Goal: Task Accomplishment & Management: Manage account settings

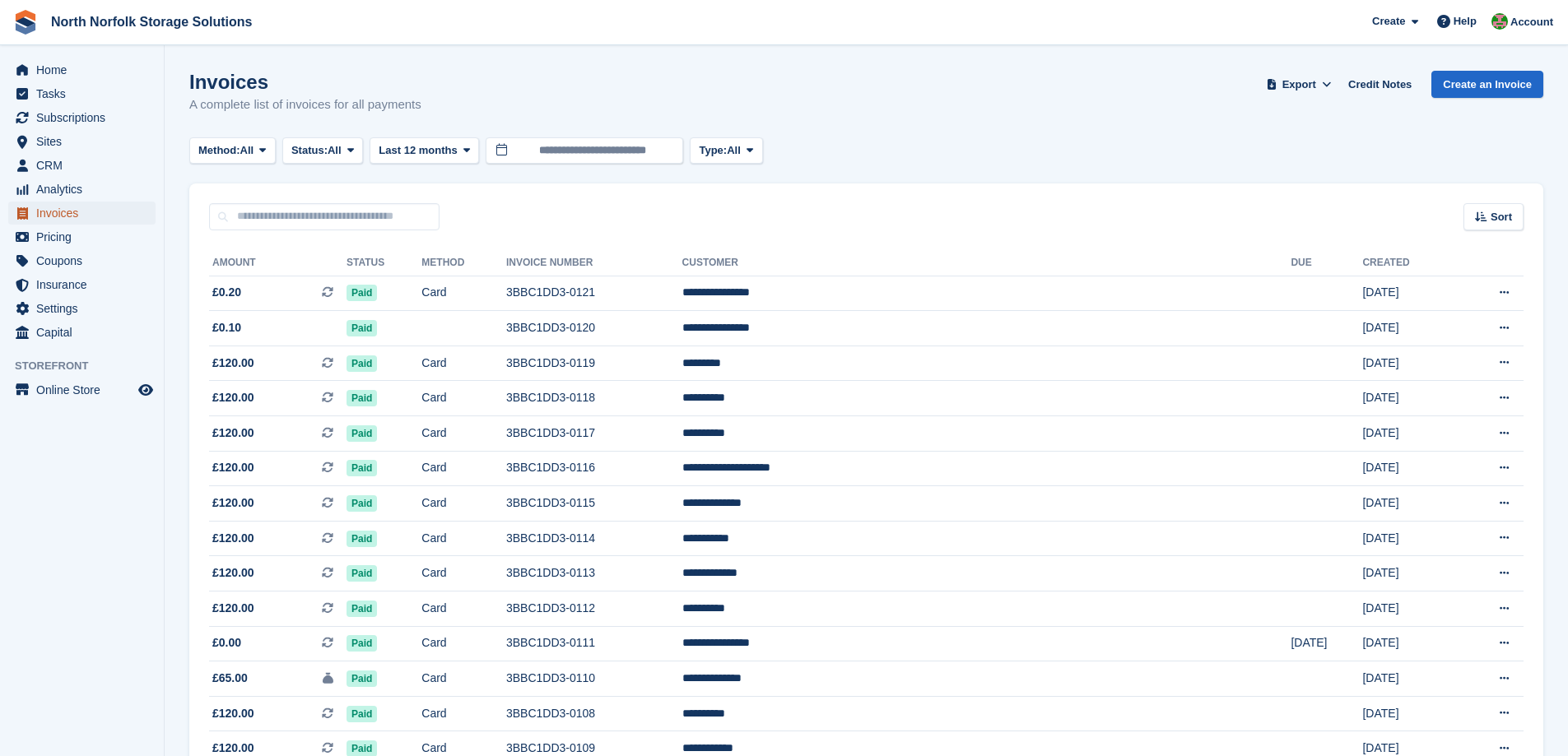
click at [55, 208] on span "Invoices" at bounding box center [85, 212] width 99 height 23
click at [67, 71] on span "Home" at bounding box center [85, 69] width 99 height 23
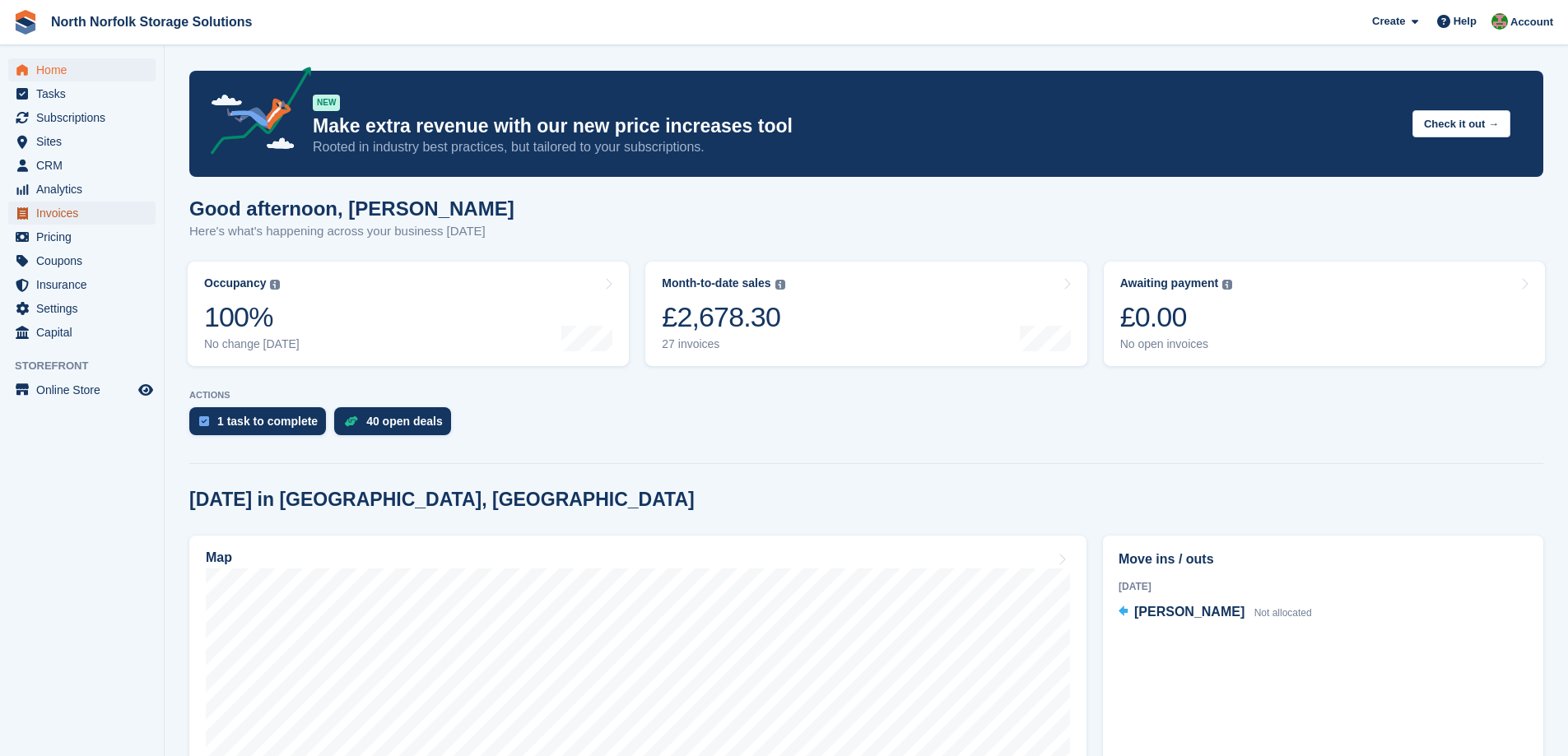
click at [60, 212] on span "Invoices" at bounding box center [85, 212] width 99 height 23
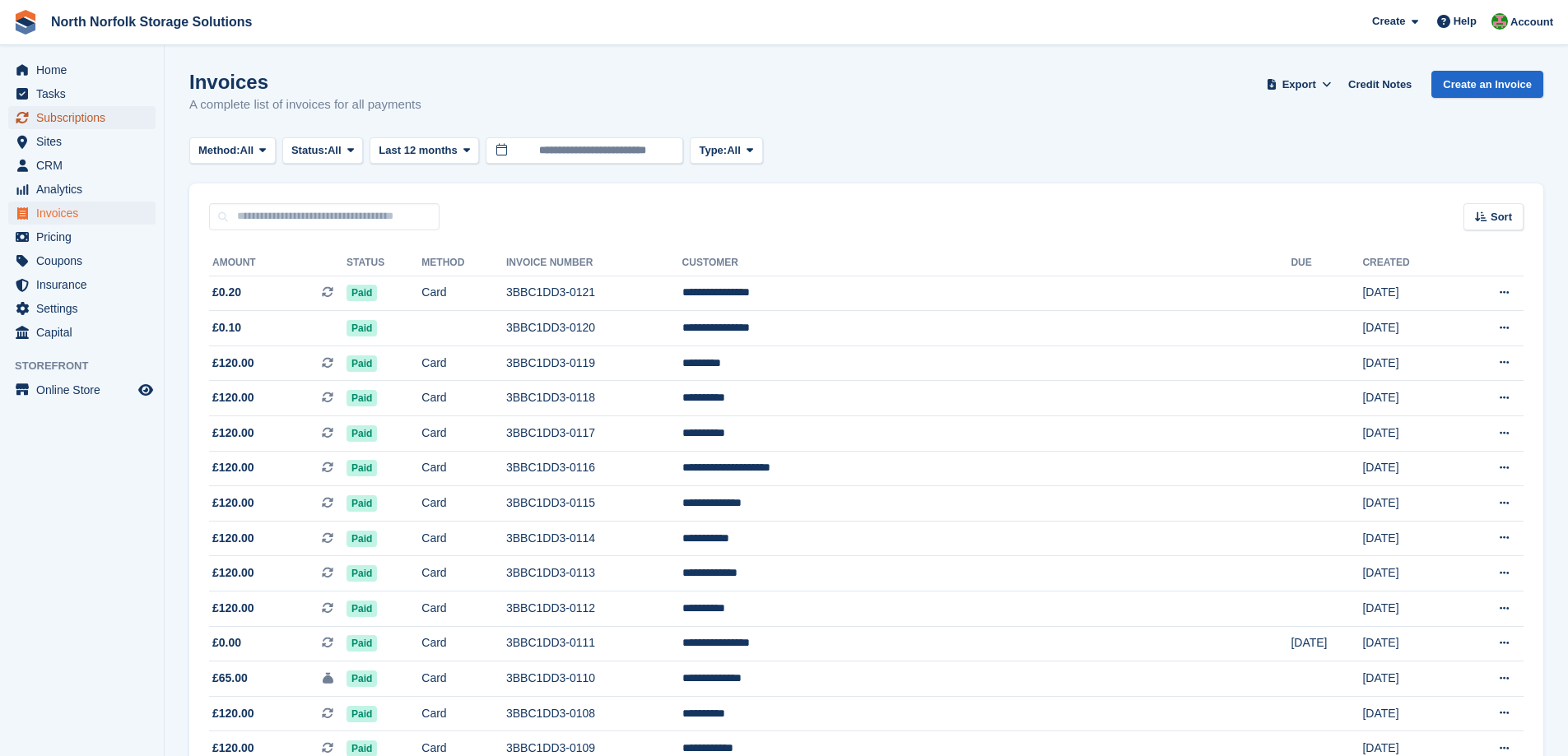
click at [67, 121] on span "Subscriptions" at bounding box center [85, 117] width 99 height 23
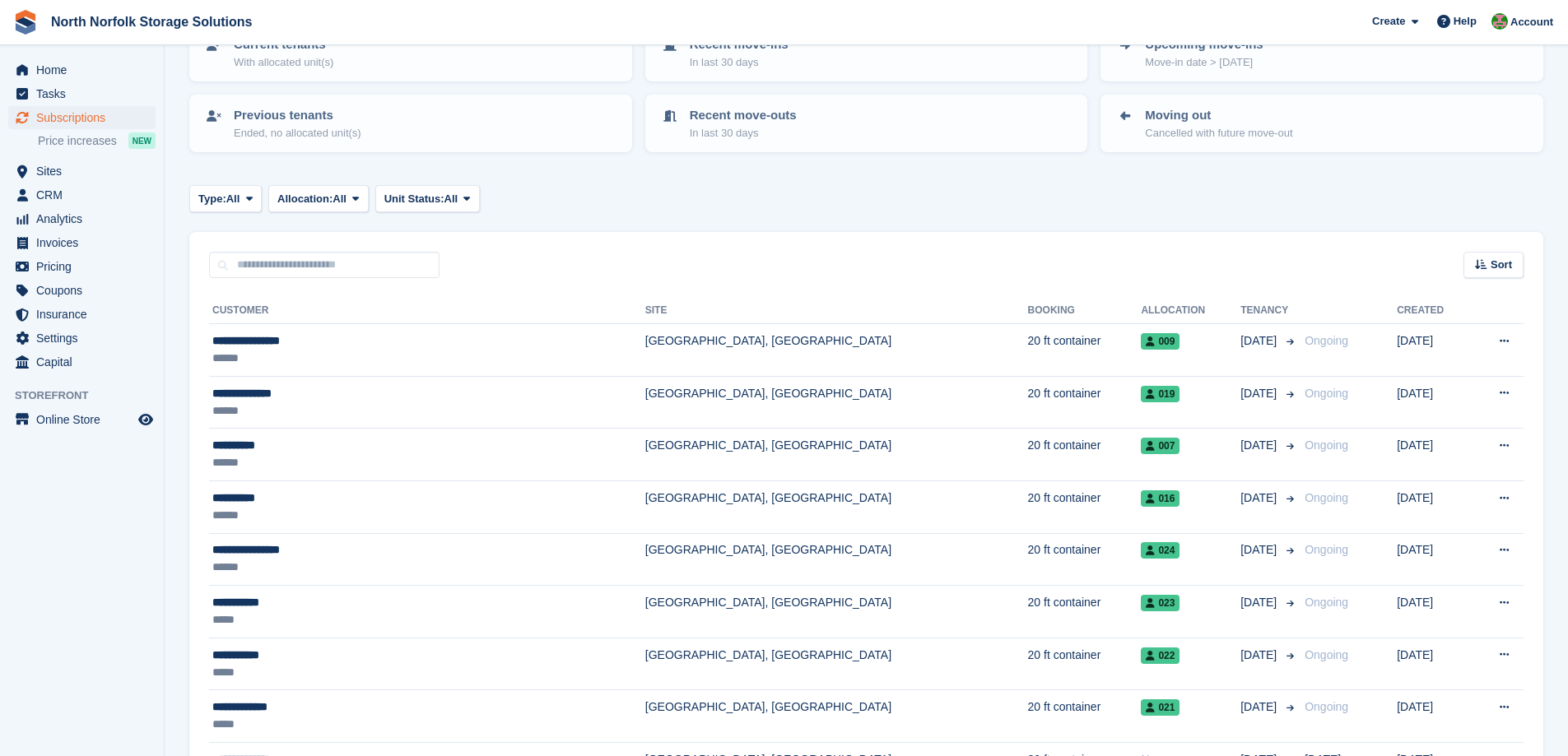
scroll to position [164, 0]
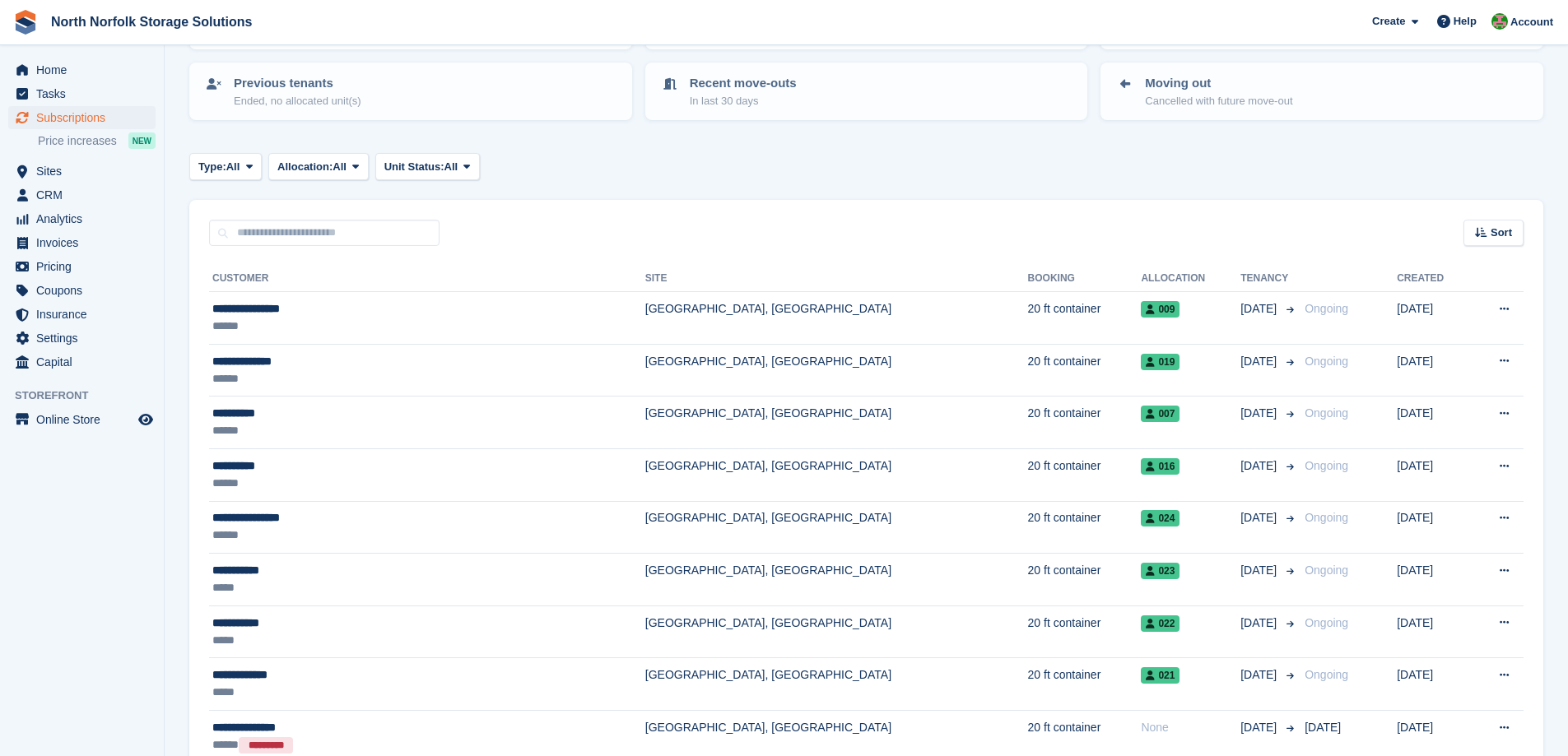
click at [250, 280] on th "Customer" at bounding box center [427, 278] width 436 height 26
click at [250, 281] on th "Customer" at bounding box center [427, 278] width 436 height 26
click at [50, 249] on span "Invoices" at bounding box center [85, 242] width 99 height 23
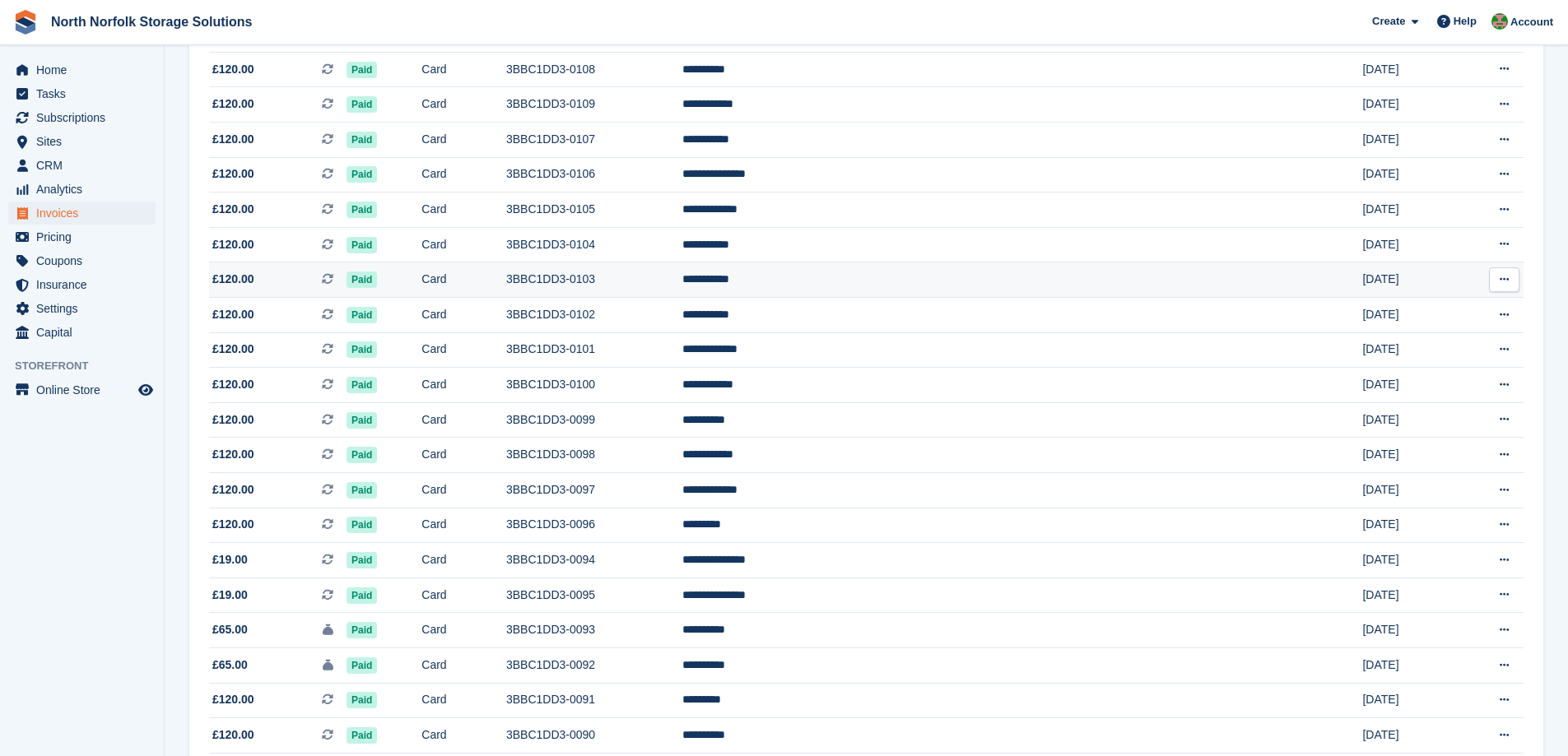
scroll to position [658, 0]
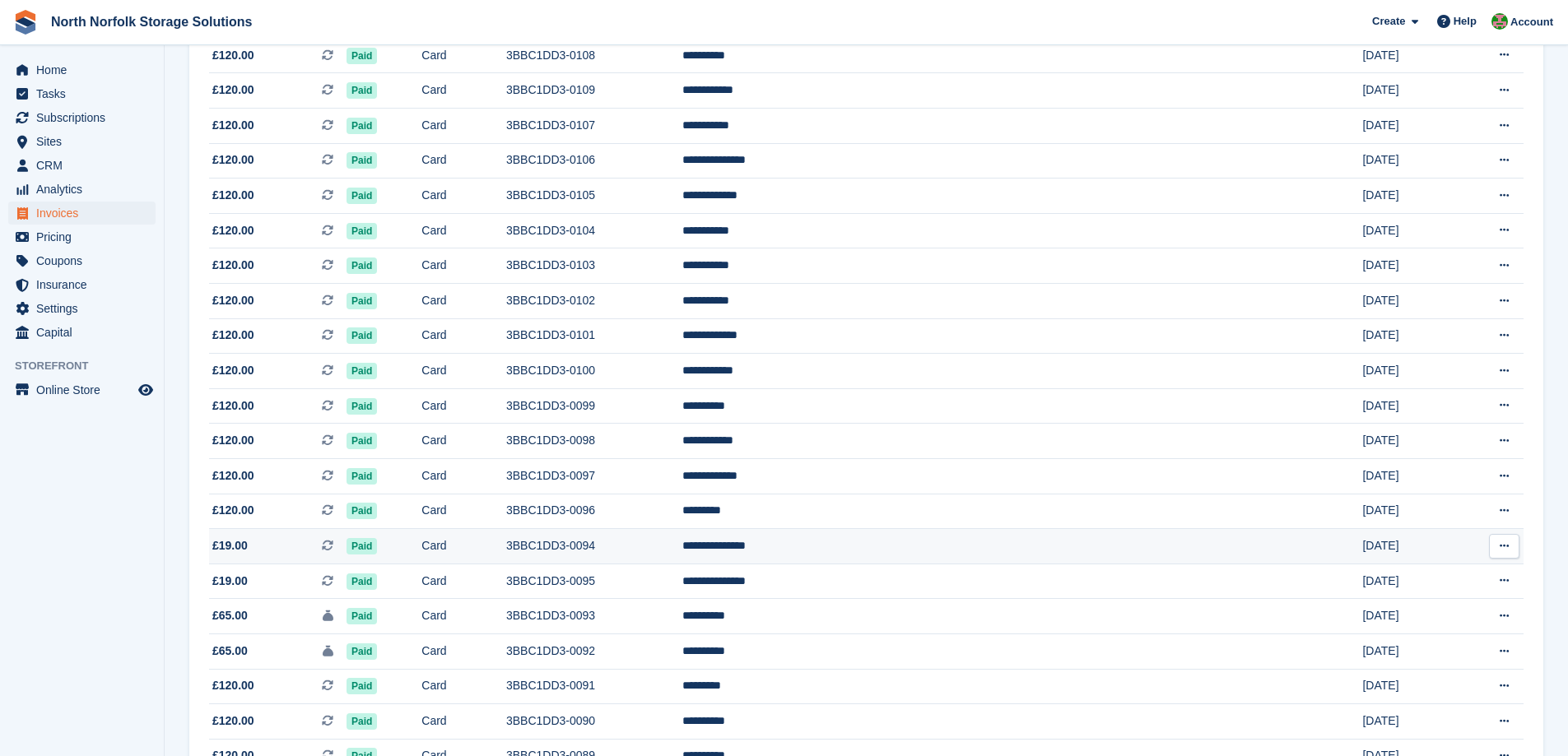
click at [656, 550] on td "3BBC1DD3-0094" at bounding box center [593, 547] width 176 height 35
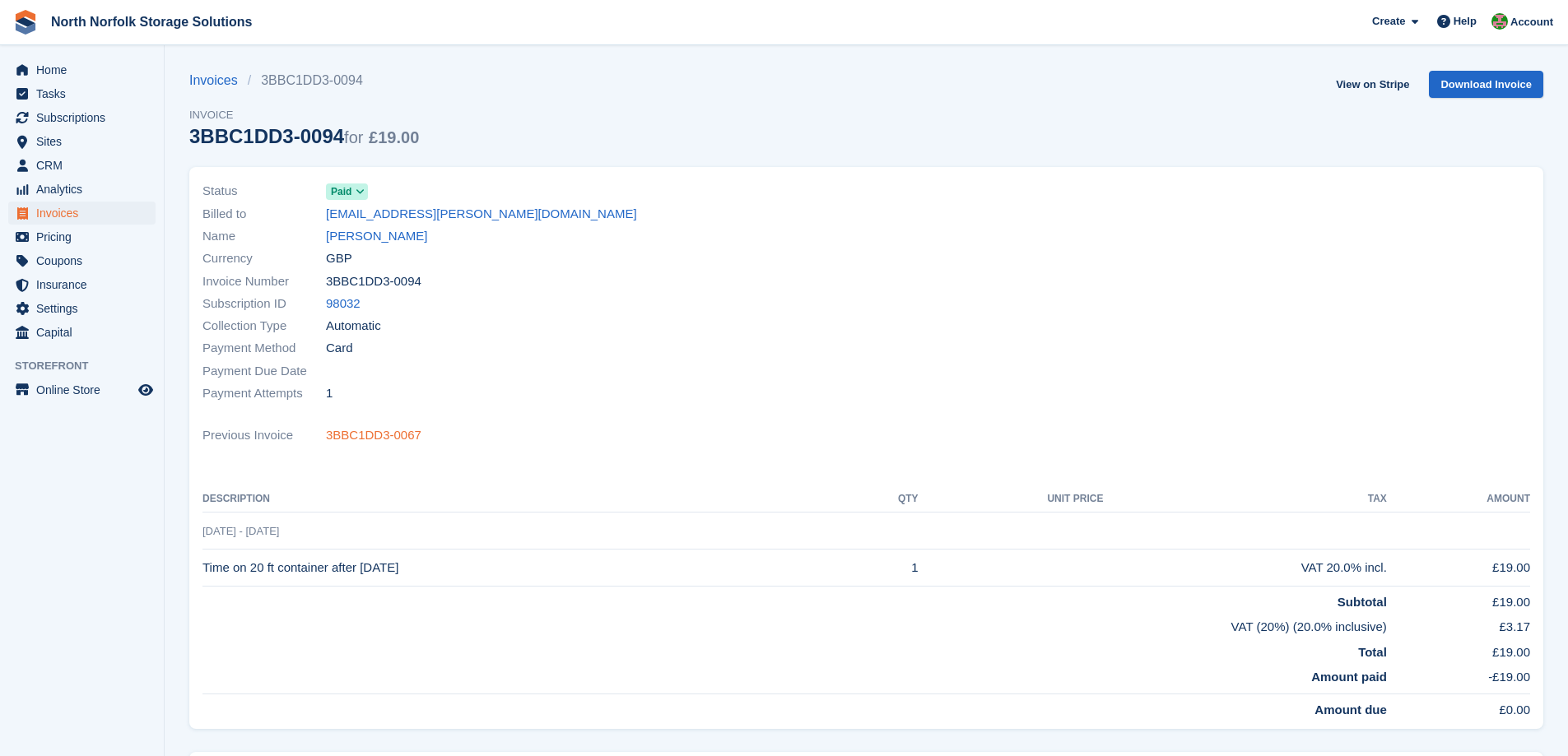
click at [373, 431] on link "3BBC1DD3-0067" at bounding box center [373, 436] width 95 height 19
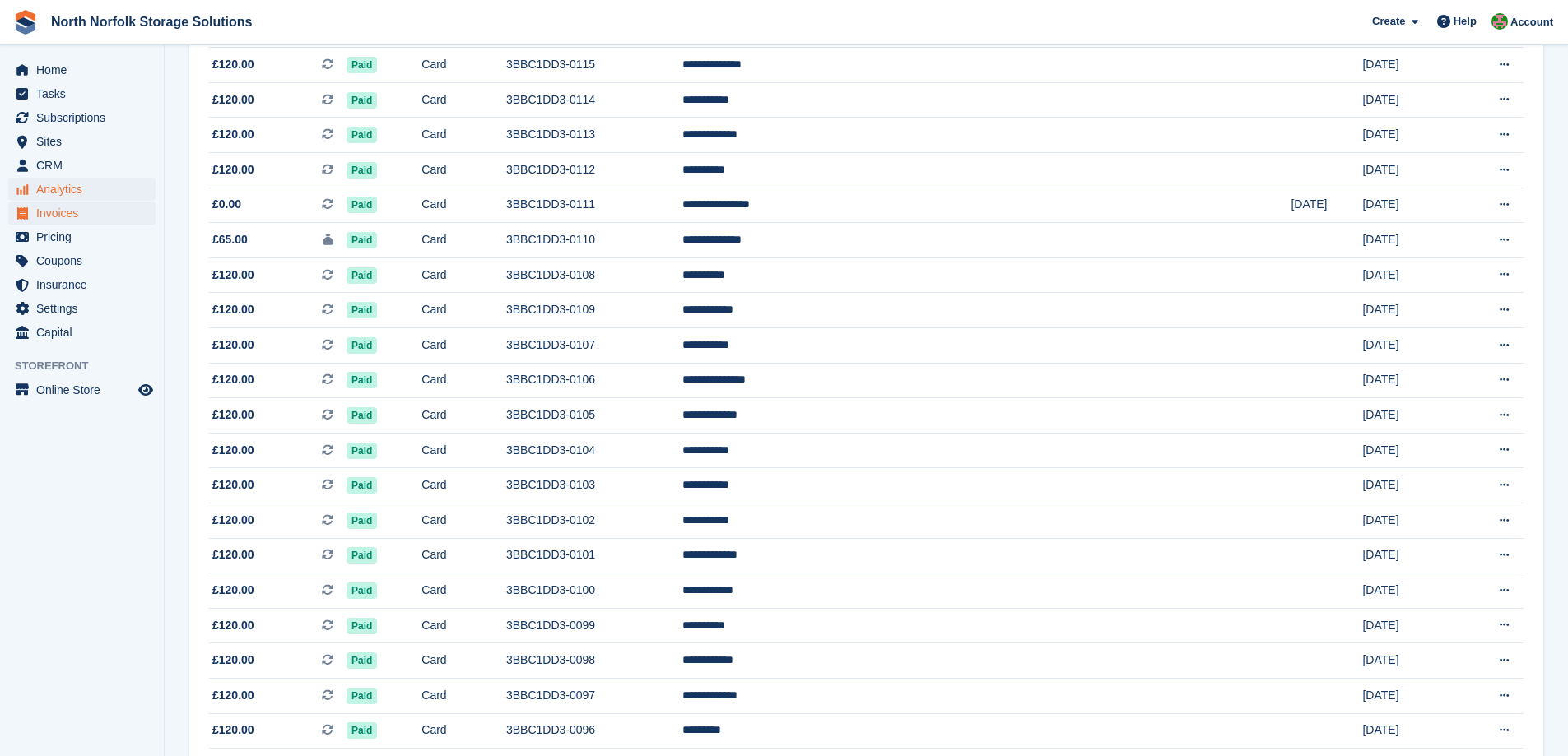
scroll to position [494, 0]
